Goal: Information Seeking & Learning: Find specific fact

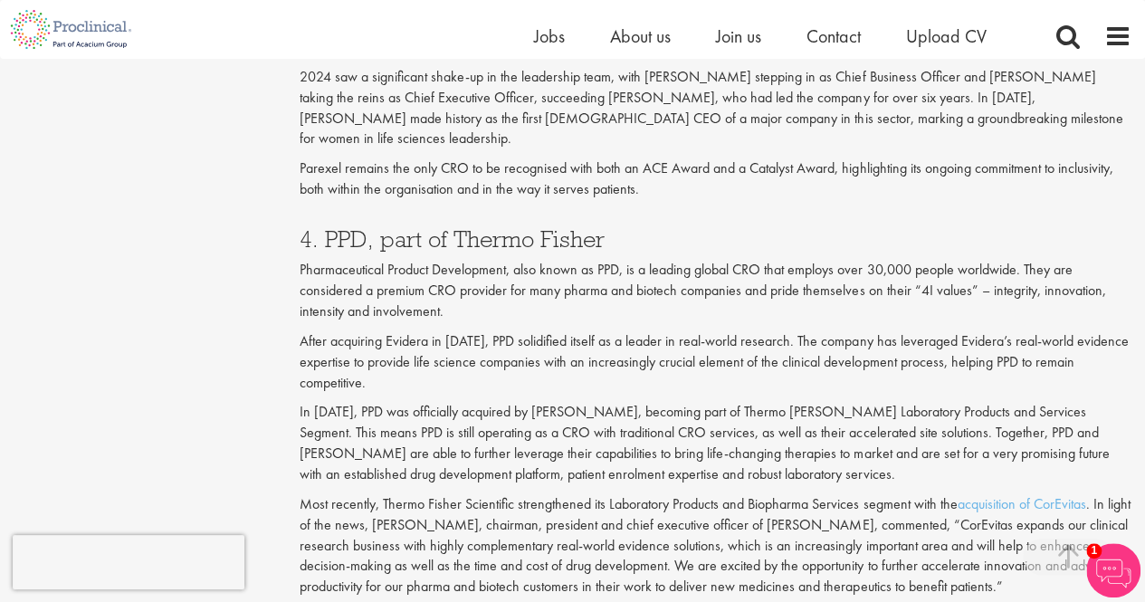
scroll to position [2428, 0]
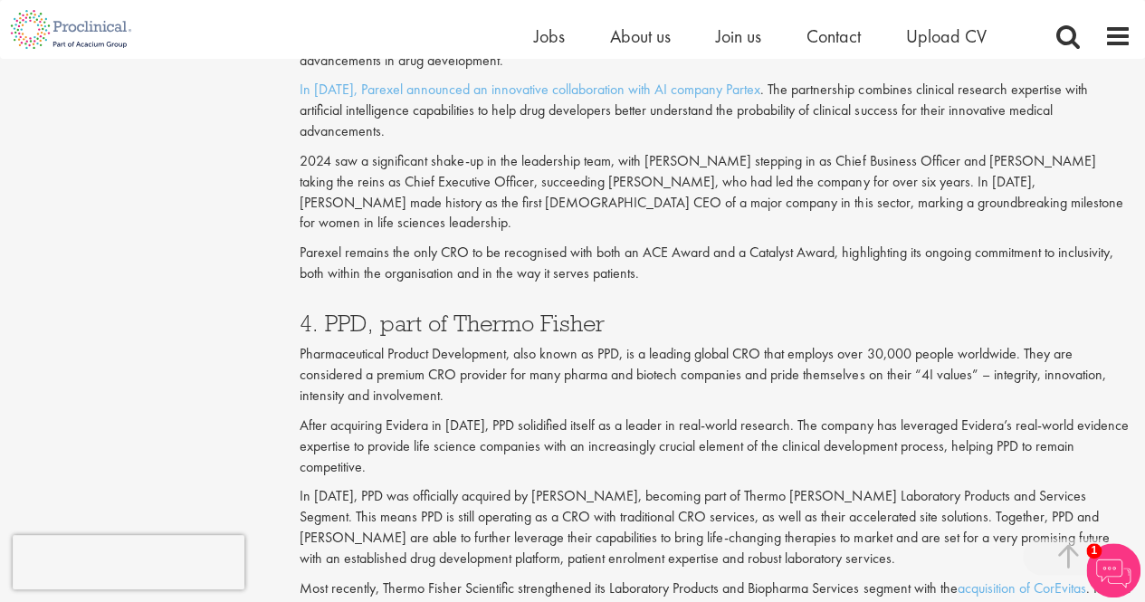
click at [344, 311] on h3 "4. PPD, part of Thermo Fisher" at bounding box center [716, 323] width 832 height 24
copy h3 "PPD"
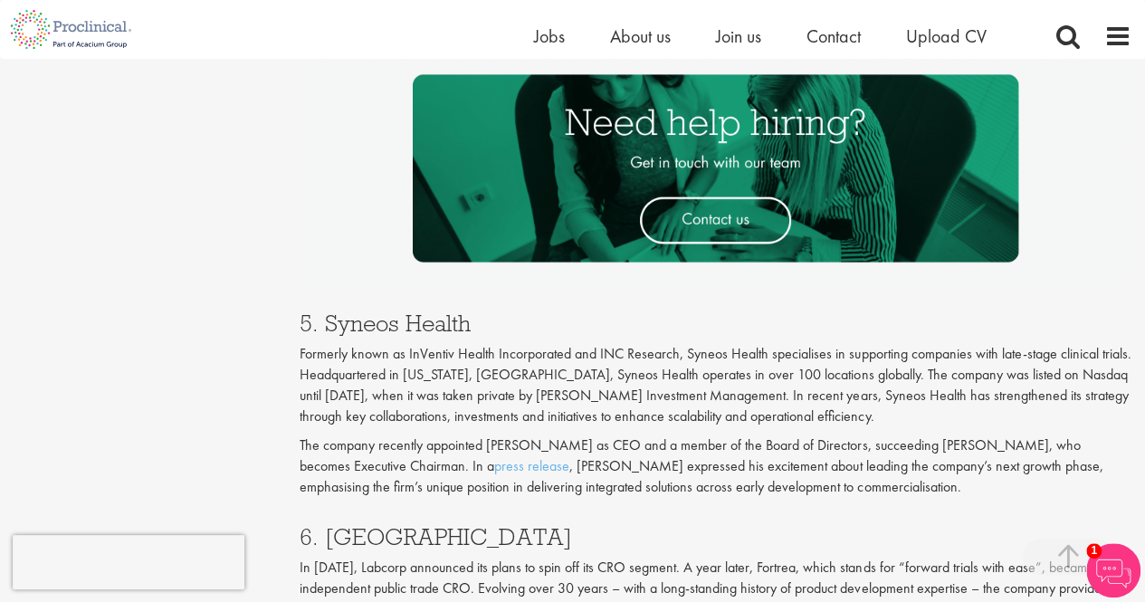
scroll to position [3079, 0]
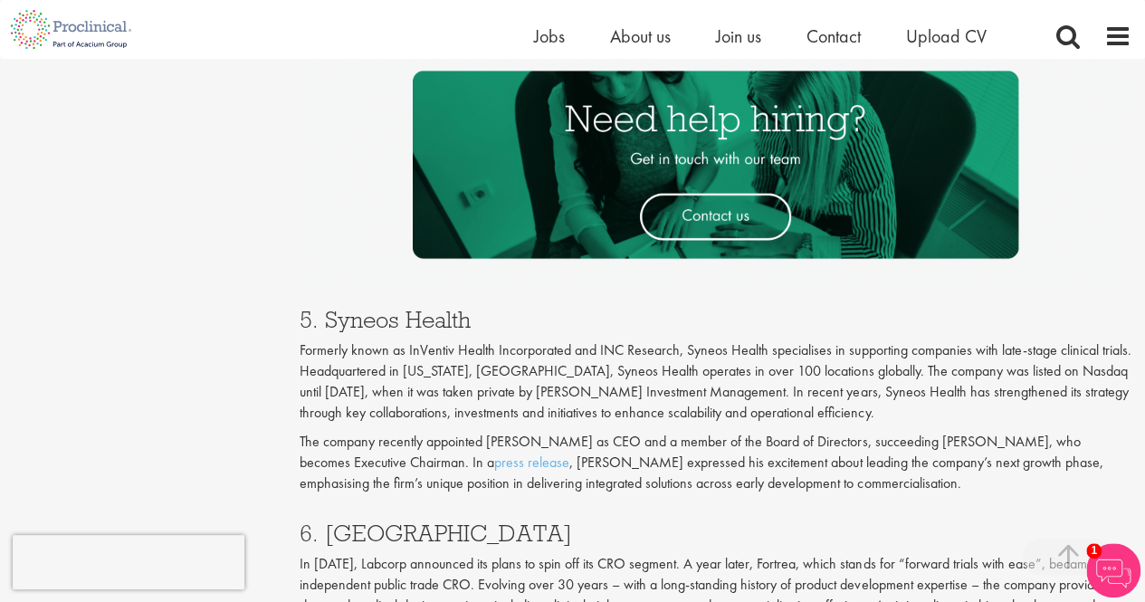
click at [362, 308] on h3 "5. Syneos Health" at bounding box center [716, 320] width 832 height 24
copy h3 "Syneos"
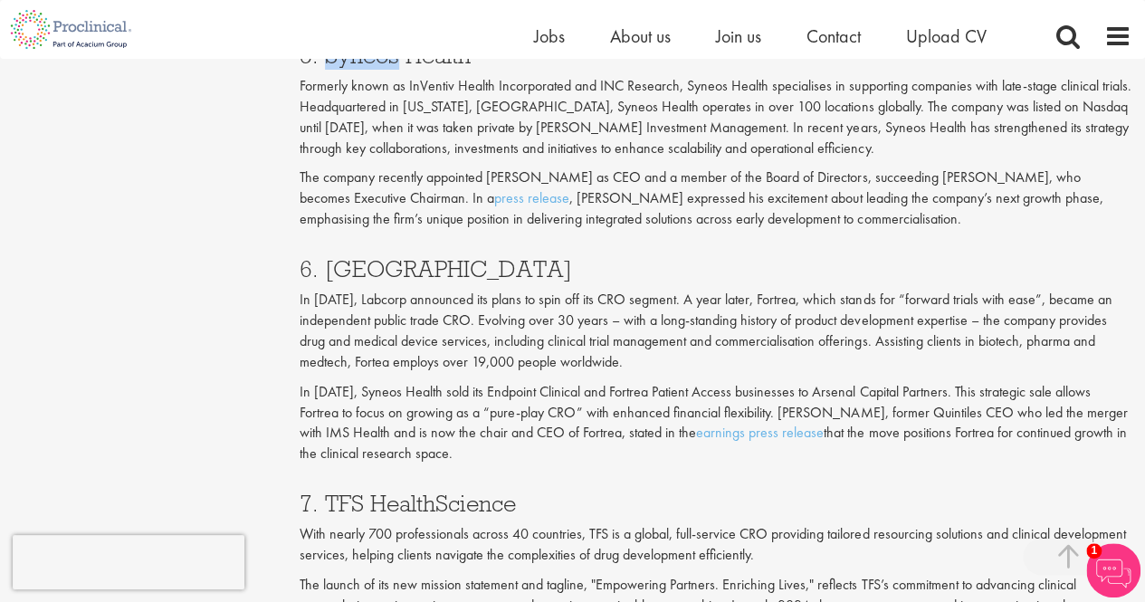
scroll to position [3345, 0]
click at [360, 256] on h3 "6. [GEOGRAPHIC_DATA]" at bounding box center [716, 268] width 832 height 24
copy h3 "Fortrea"
click at [360, 256] on h3 "6. [GEOGRAPHIC_DATA]" at bounding box center [716, 268] width 832 height 24
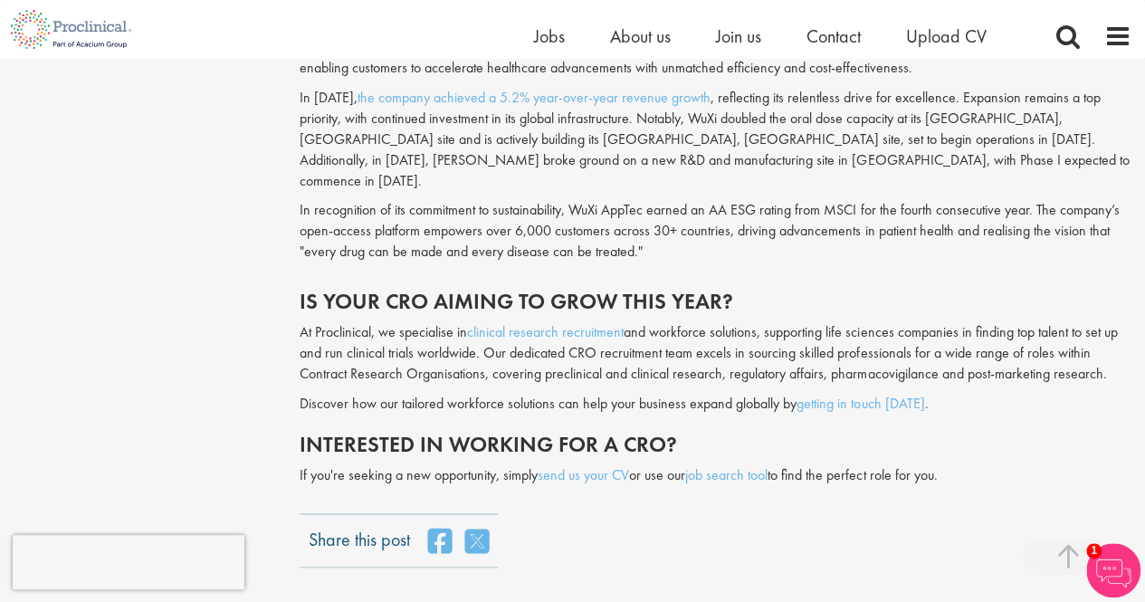
scroll to position [4613, 0]
